Goal: Task Accomplishment & Management: Use online tool/utility

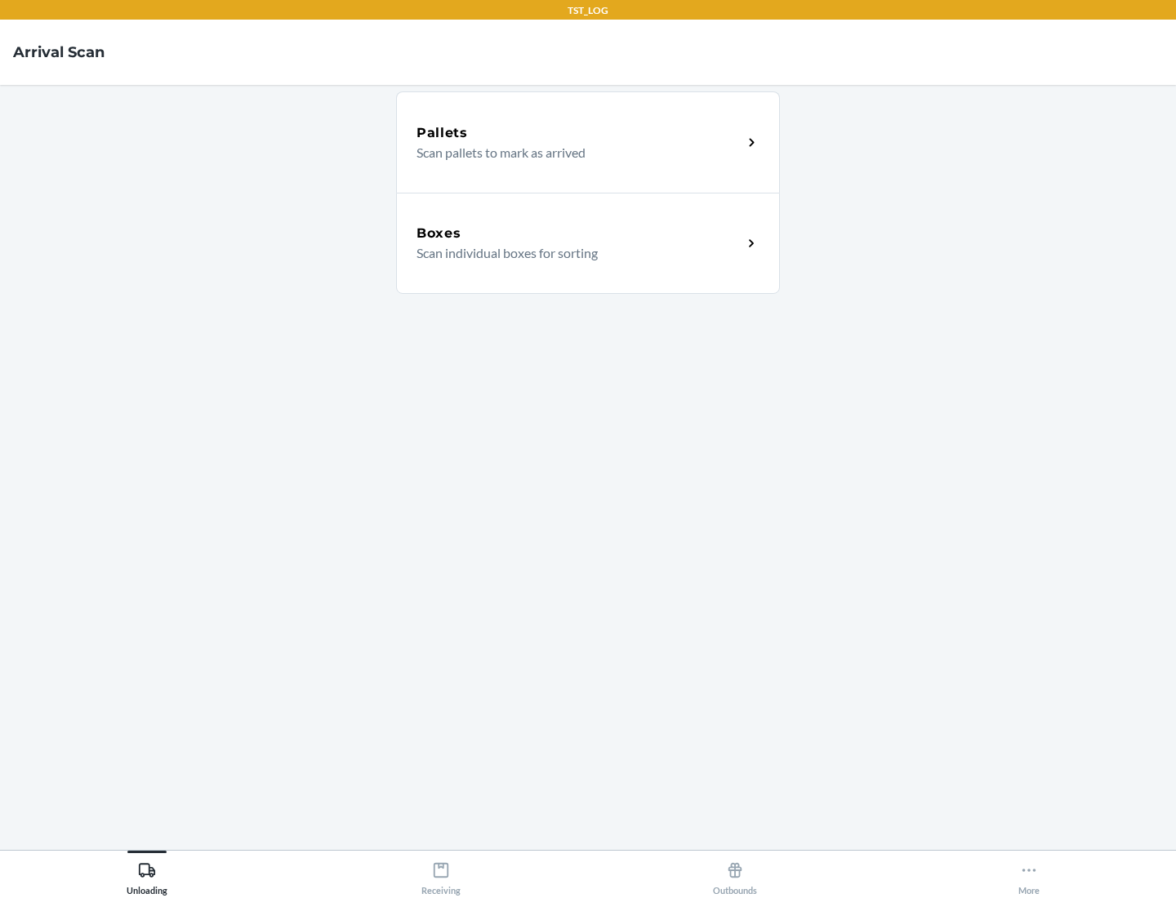
click at [579, 234] on div "Boxes" at bounding box center [579, 234] width 326 height 20
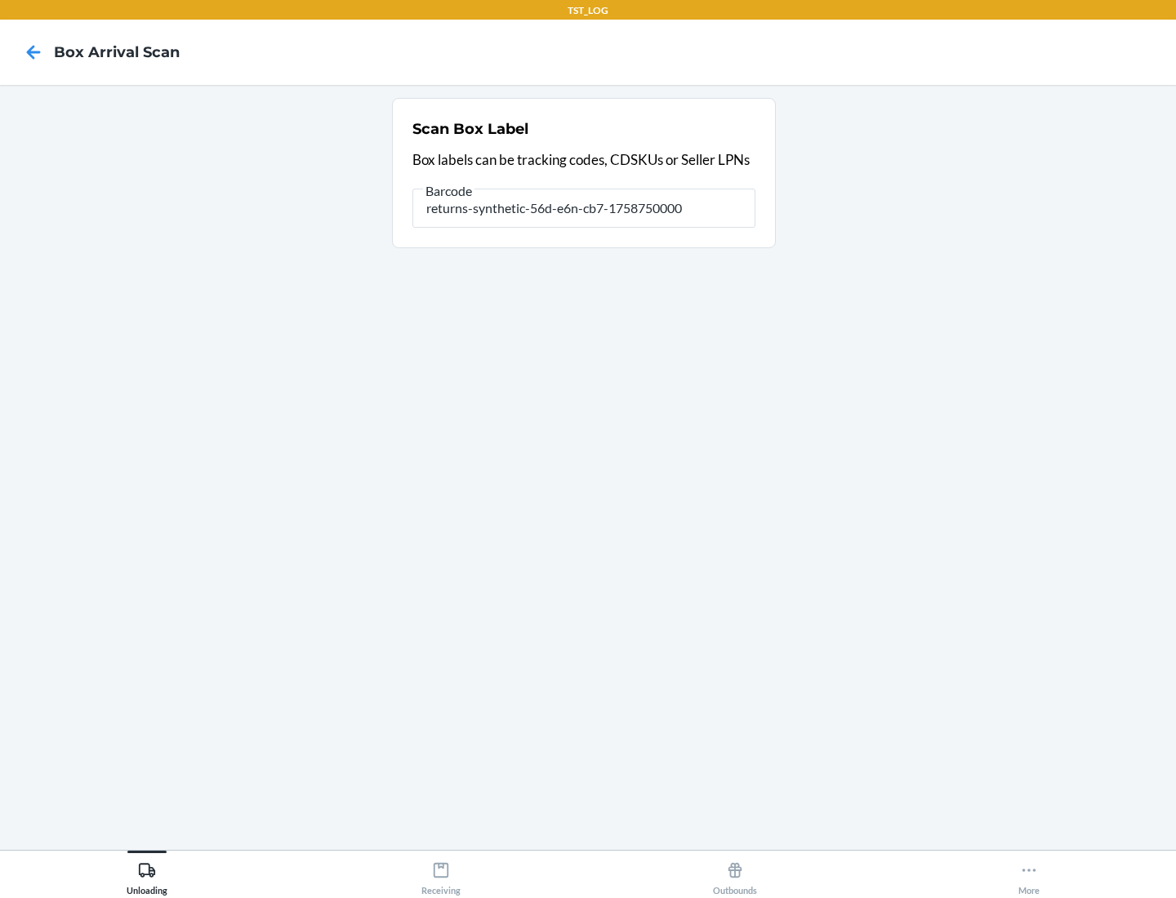
type input "returns-synthetic-56d-e6n-cb7-1758750000"
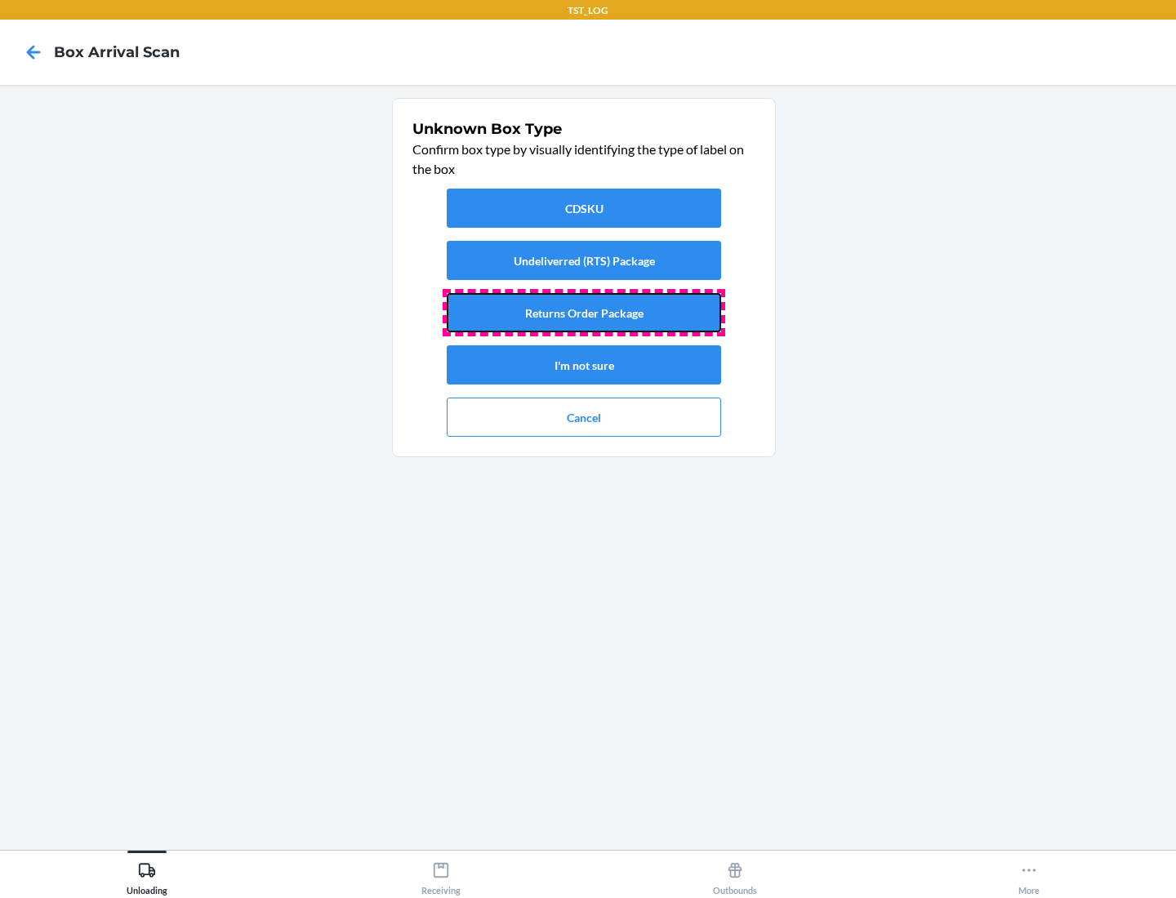
click at [584, 313] on button "Returns Order Package" at bounding box center [584, 312] width 274 height 39
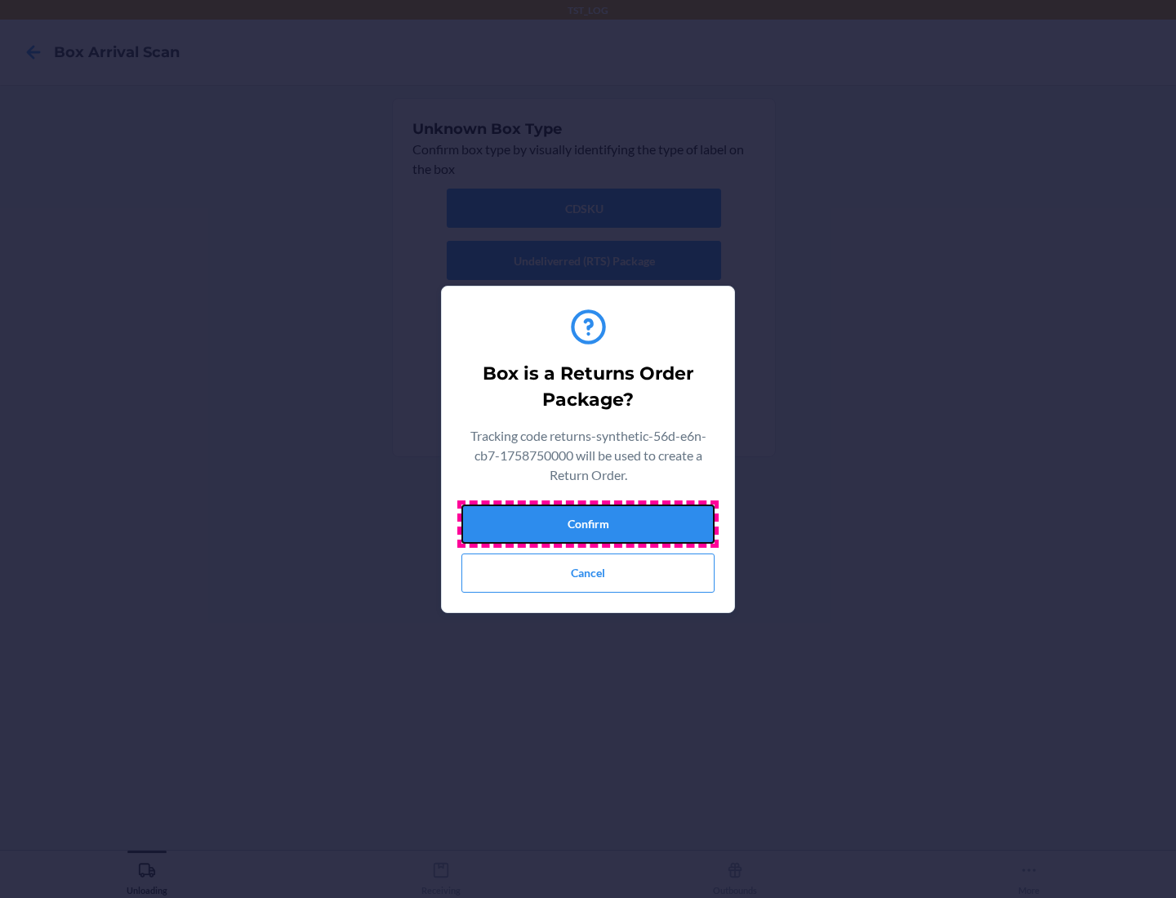
click at [588, 523] on button "Confirm" at bounding box center [587, 524] width 253 height 39
